Goal: Information Seeking & Learning: Find specific fact

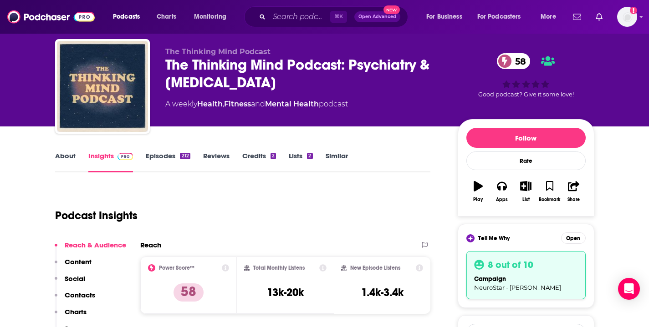
scroll to position [115, 0]
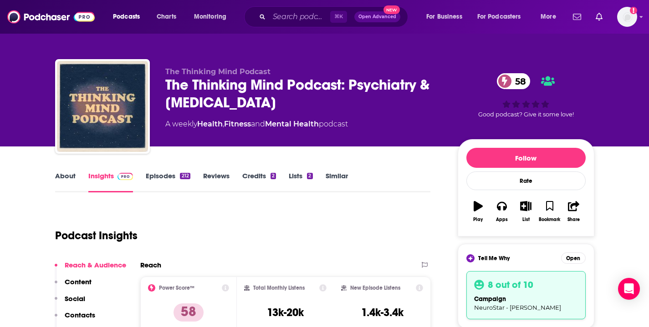
scroll to position [0, 0]
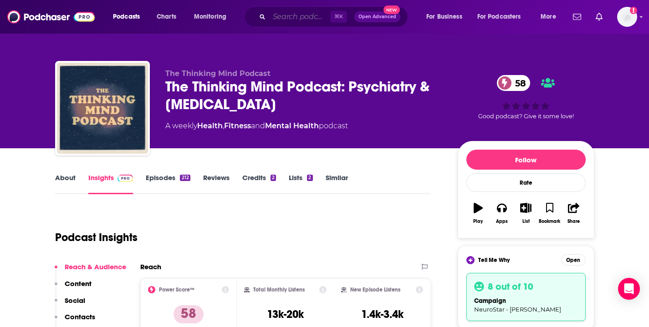
click at [282, 19] on input "Search podcasts, credits, & more..." at bounding box center [299, 17] width 61 height 15
click at [292, 20] on input "Search podcasts, credits, & more..." at bounding box center [299, 17] width 61 height 15
click at [288, 20] on input "Search podcasts, credits, & more..." at bounding box center [299, 17] width 61 height 15
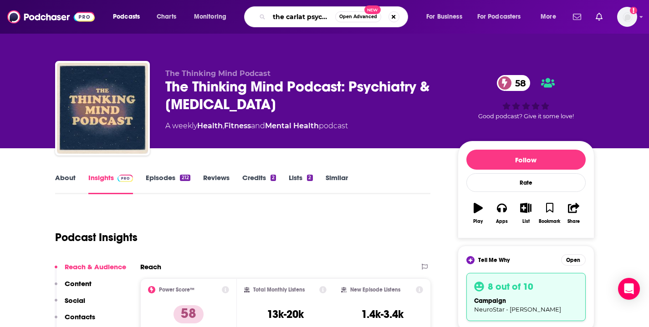
type input "the carlat psychiatry podcast"
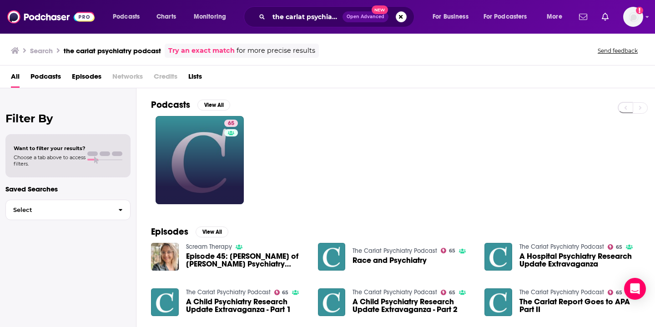
click at [219, 173] on link "65" at bounding box center [200, 160] width 88 height 88
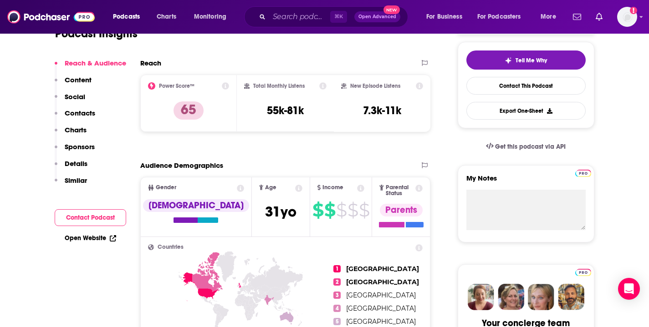
scroll to position [117, 0]
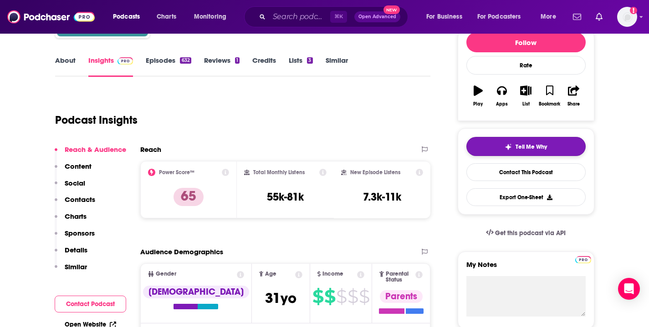
click at [510, 147] on img "button" at bounding box center [507, 146] width 7 height 7
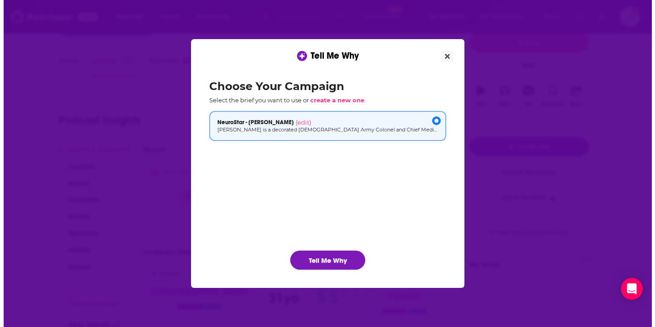
scroll to position [0, 0]
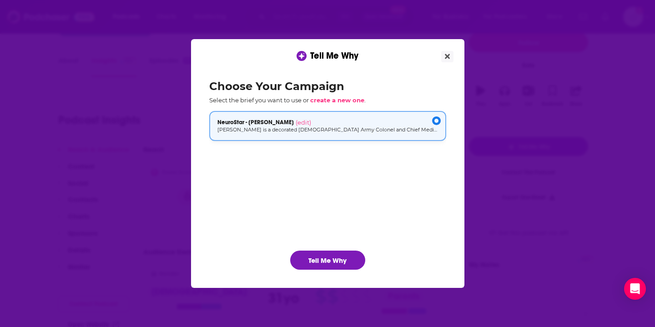
click at [385, 125] on div "NeuroStar - [PERSON_NAME] (edit)" at bounding box center [328, 122] width 221 height 7
click at [343, 257] on button "Tell Me Why" at bounding box center [327, 260] width 75 height 19
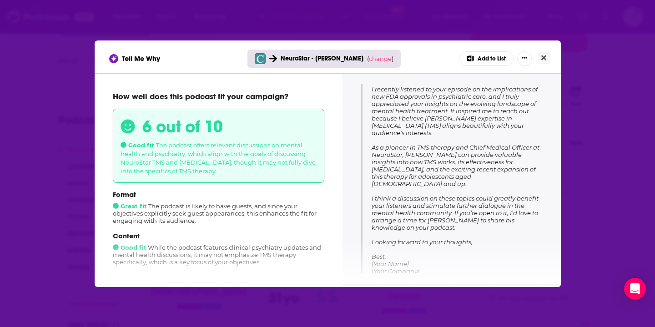
scroll to position [138, 0]
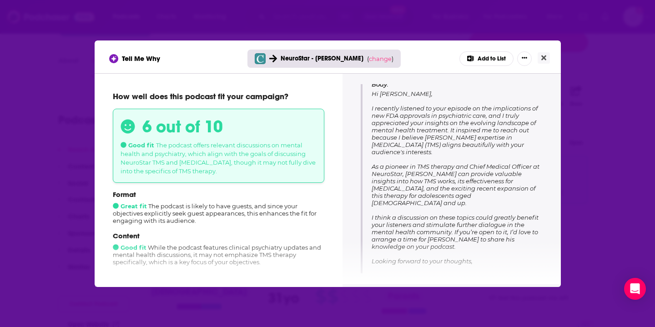
drag, startPoint x: 372, startPoint y: 108, endPoint x: 502, endPoint y: 155, distance: 138.3
click at [502, 155] on p "Body: Hi [PERSON_NAME], I recently listened to your episode on the implications…" at bounding box center [457, 187] width 171 height 213
click at [378, 149] on span "Hi [PERSON_NAME], I recently listened to your episode on the implications of ne…" at bounding box center [456, 192] width 168 height 204
click at [400, 152] on span "Hi [PERSON_NAME], I recently listened to your episode on the implications of ne…" at bounding box center [456, 192] width 168 height 204
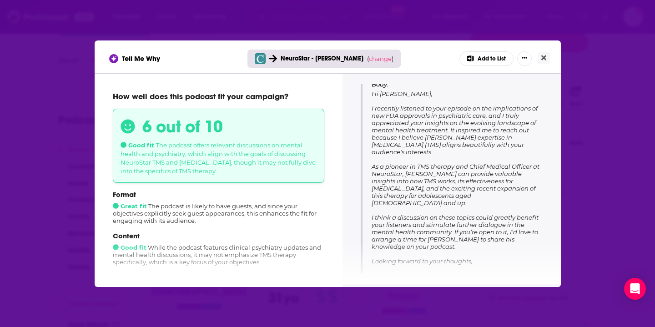
drag, startPoint x: 508, startPoint y: 150, endPoint x: 372, endPoint y: 108, distance: 142.4
click at [372, 108] on p "Body: Hi [PERSON_NAME], I recently listened to your episode on the implications…" at bounding box center [457, 187] width 171 height 213
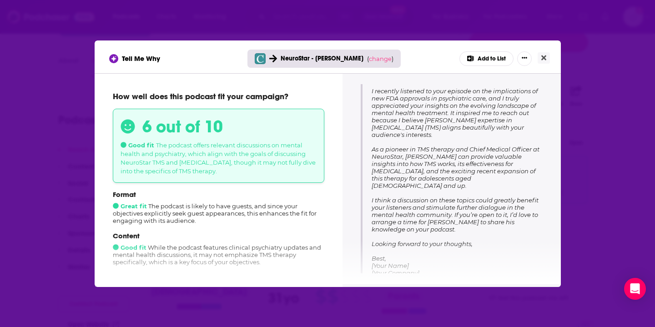
scroll to position [159, 0]
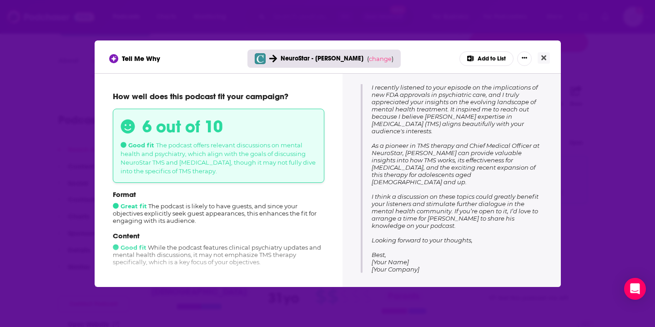
click at [410, 165] on span "Hi [PERSON_NAME], I recently listened to your episode on the implications of ne…" at bounding box center [456, 171] width 168 height 204
drag, startPoint x: 370, startPoint y: 87, endPoint x: 496, endPoint y: 129, distance: 132.1
click at [496, 129] on div "Subject: Engaging Discussion on NeuroStar TMS and Mental Health Body: Hi [PERSO…" at bounding box center [452, 151] width 182 height 244
click at [439, 203] on span "Hi [PERSON_NAME], I recently listened to your episode on the implications of ne…" at bounding box center [456, 171] width 168 height 204
click at [548, 61] on button "Close" at bounding box center [544, 57] width 12 height 11
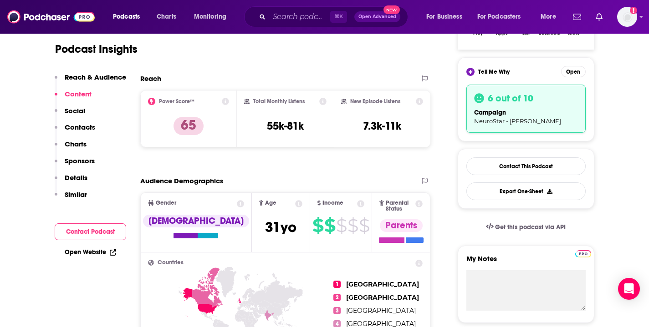
scroll to position [127, 0]
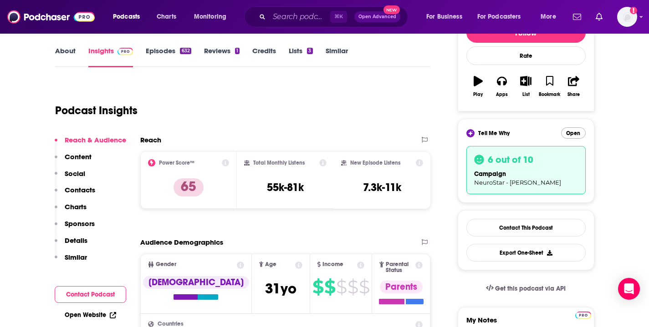
click at [572, 136] on button "Open" at bounding box center [573, 132] width 25 height 11
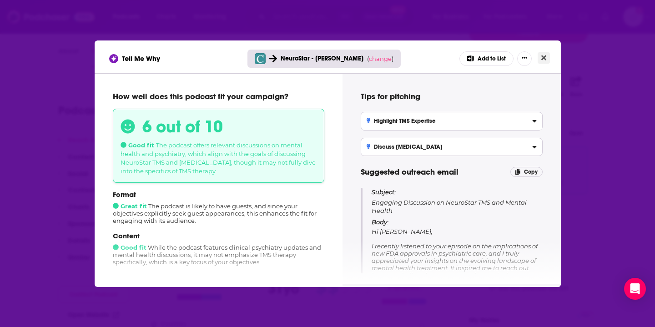
click at [544, 56] on icon "Close" at bounding box center [544, 57] width 5 height 7
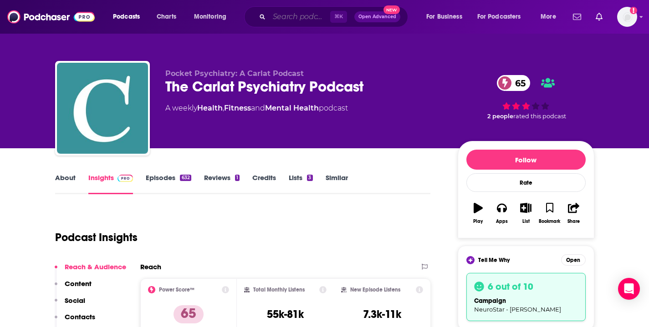
click at [296, 18] on input "Search podcasts, credits, & more..." at bounding box center [299, 17] width 61 height 15
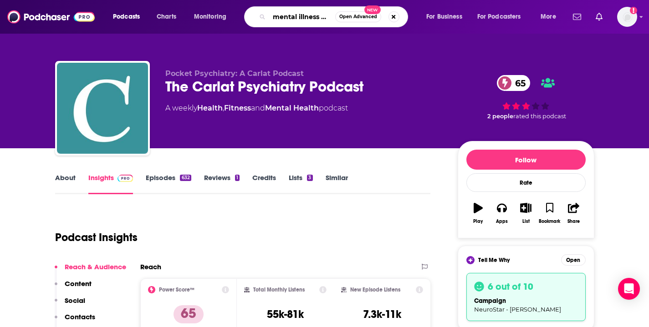
type input "mental illness happy hour"
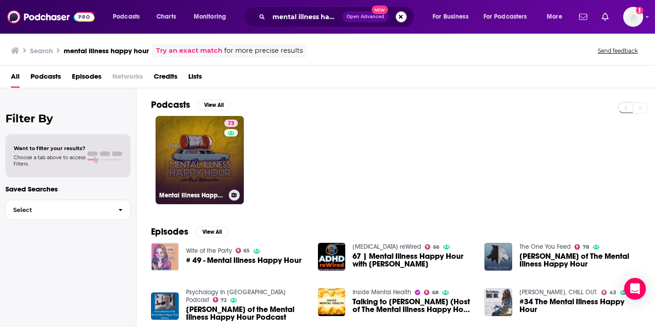
click at [215, 145] on link "73 Mental Illness Happy Hour" at bounding box center [200, 160] width 88 height 88
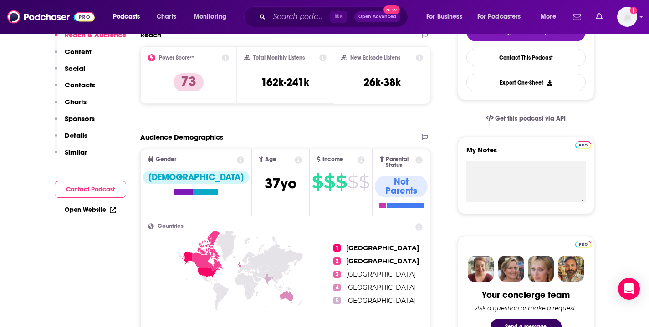
scroll to position [38, 0]
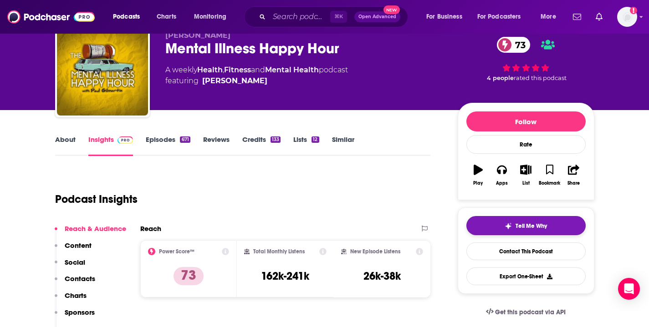
click at [525, 223] on span "Tell Me Why" at bounding box center [530, 226] width 31 height 7
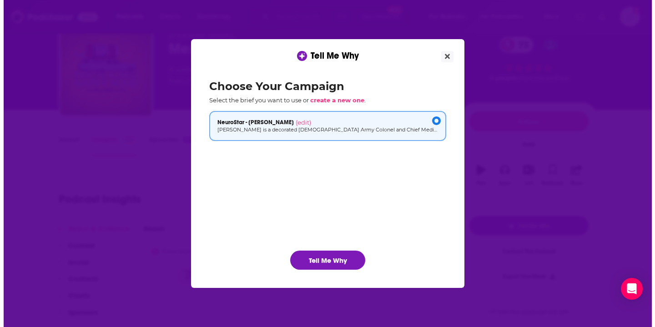
scroll to position [0, 0]
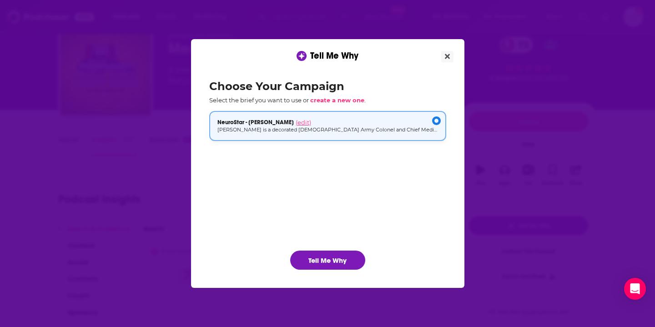
click at [311, 122] on span "(edit)" at bounding box center [303, 122] width 15 height 7
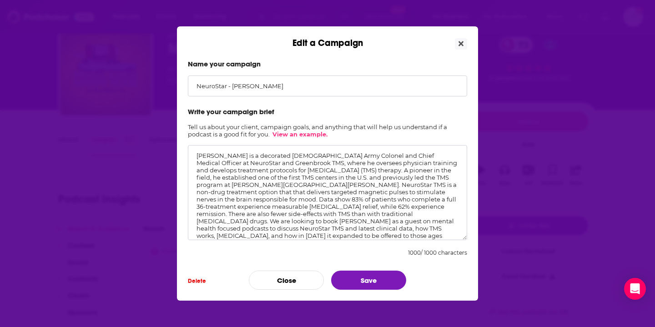
scroll to position [13, 0]
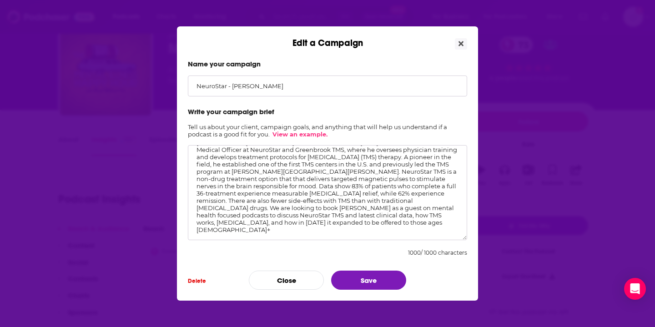
drag, startPoint x: 264, startPoint y: 228, endPoint x: 264, endPoint y: 207, distance: 21.8
click at [264, 207] on textarea "[PERSON_NAME] is a decorated [DEMOGRAPHIC_DATA] Army Colonel and Chief Medical …" at bounding box center [327, 192] width 279 height 95
click at [377, 276] on button "Save" at bounding box center [368, 280] width 75 height 19
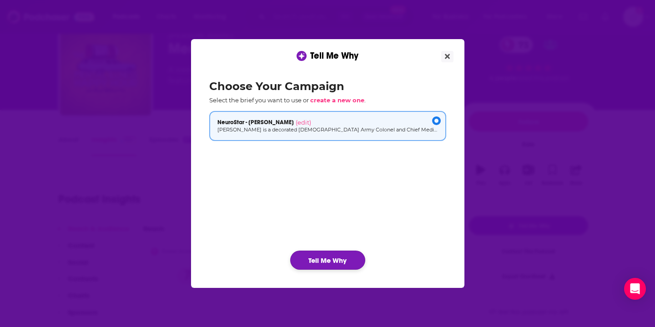
click at [351, 258] on button "Tell Me Why" at bounding box center [327, 260] width 75 height 19
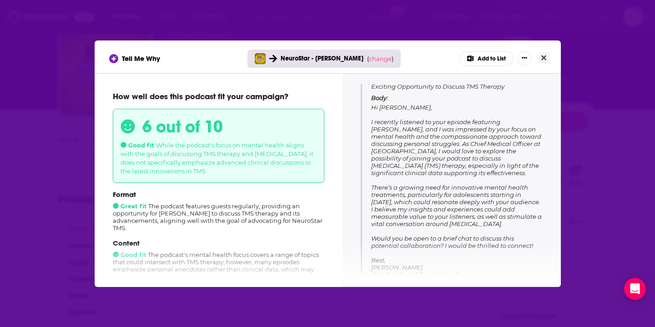
scroll to position [95, 0]
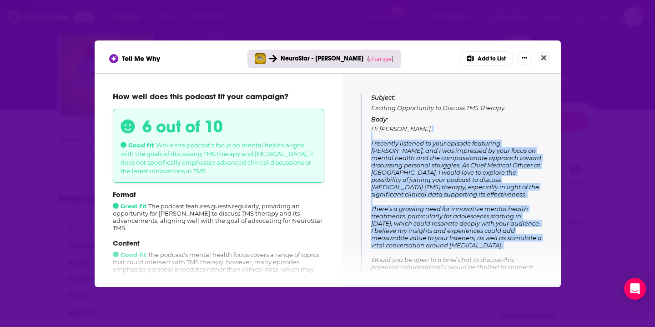
drag, startPoint x: 372, startPoint y: 137, endPoint x: 493, endPoint y: 261, distance: 173.8
click at [493, 261] on p "Body: Hi [PERSON_NAME], I recently listened to your episode featuring [PERSON_N…" at bounding box center [457, 208] width 172 height 184
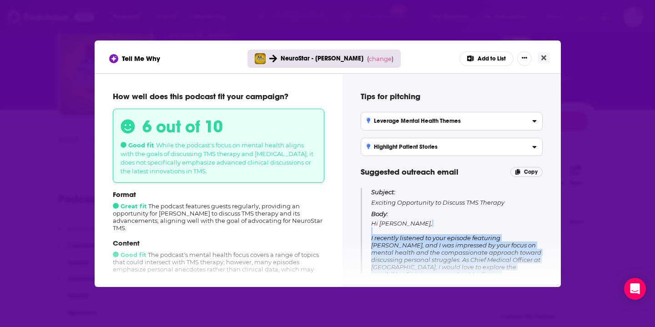
scroll to position [136, 0]
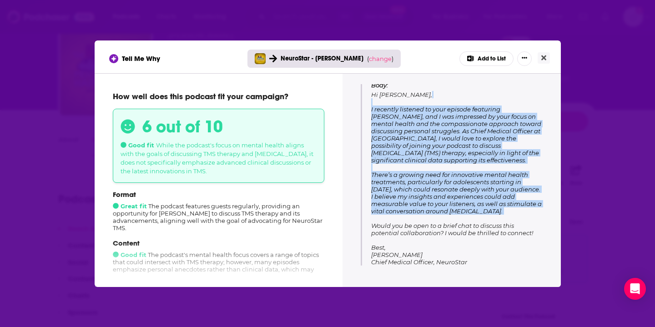
click at [375, 96] on p "Body: Hi [PERSON_NAME], I recently listened to your episode featuring [PERSON_N…" at bounding box center [457, 173] width 172 height 184
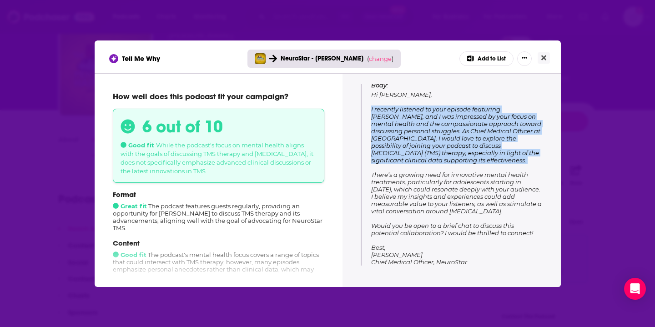
drag, startPoint x: 372, startPoint y: 101, endPoint x: 536, endPoint y: 158, distance: 173.3
click at [536, 158] on p "Body: Hi [PERSON_NAME], I recently listened to your episode featuring [PERSON_N…" at bounding box center [457, 173] width 172 height 184
click at [418, 131] on span "Hi [PERSON_NAME], I recently listened to your episode featuring [PERSON_NAME], …" at bounding box center [456, 178] width 171 height 175
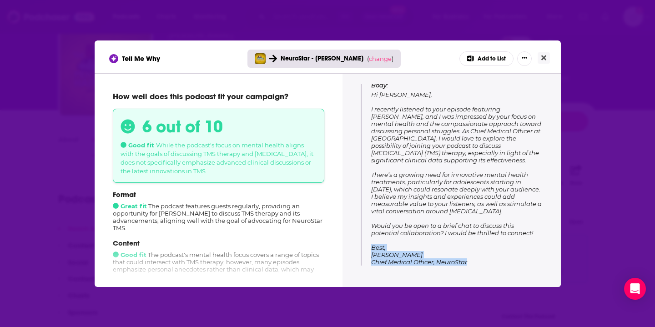
drag, startPoint x: 469, startPoint y: 263, endPoint x: 372, endPoint y: 247, distance: 98.2
click at [372, 247] on p "Body: Hi [PERSON_NAME], I recently listened to your episode featuring [PERSON_N…" at bounding box center [457, 173] width 172 height 184
click at [412, 254] on span "Hi [PERSON_NAME], I recently listened to your episode featuring [PERSON_NAME], …" at bounding box center [456, 178] width 171 height 175
drag, startPoint x: 375, startPoint y: 247, endPoint x: 449, endPoint y: 268, distance: 76.5
click at [449, 268] on div "Tips for pitching Leverage Mental Health Themes Position [PERSON_NAME] as an ex…" at bounding box center [452, 178] width 197 height 189
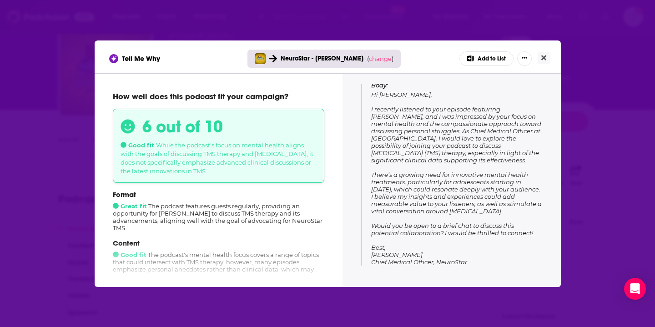
click at [422, 204] on span "Hi [PERSON_NAME], I recently listened to your episode featuring [PERSON_NAME], …" at bounding box center [456, 178] width 171 height 175
click at [541, 58] on button "Close" at bounding box center [544, 57] width 12 height 11
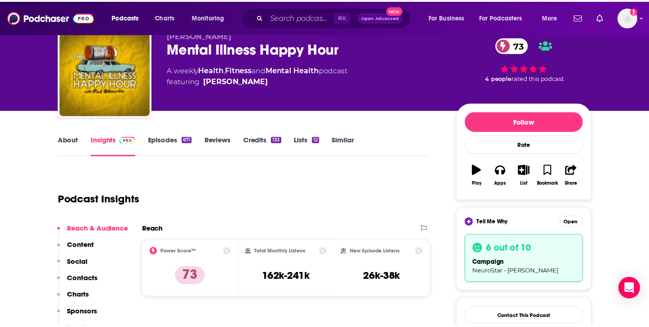
scroll to position [38, 0]
